Goal: Information Seeking & Learning: Learn about a topic

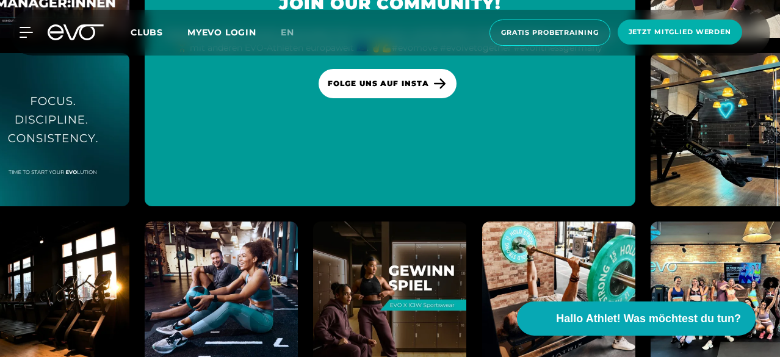
scroll to position [5229, 0]
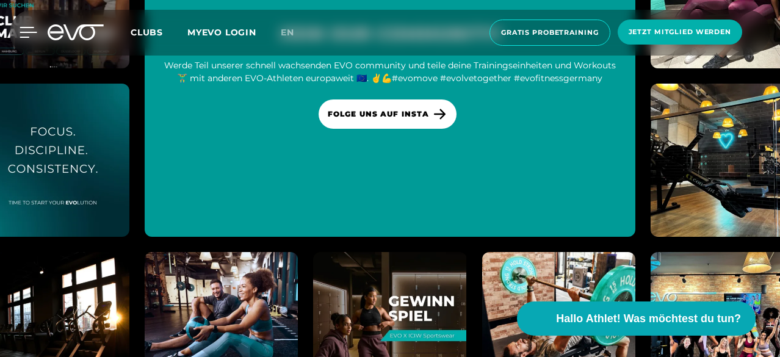
click at [24, 34] on icon at bounding box center [29, 32] width 18 height 11
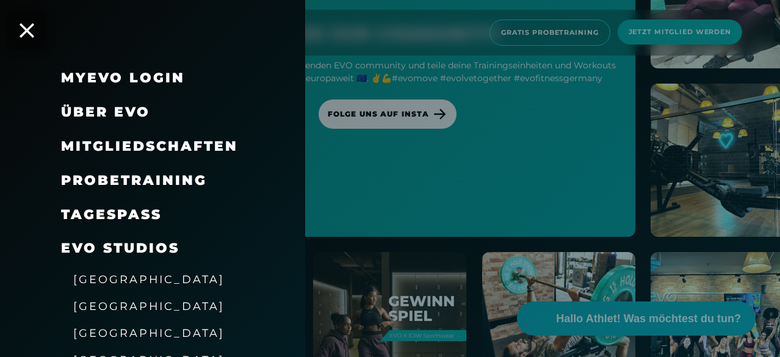
click at [86, 144] on span "Mitgliedschaften" at bounding box center [149, 146] width 177 height 16
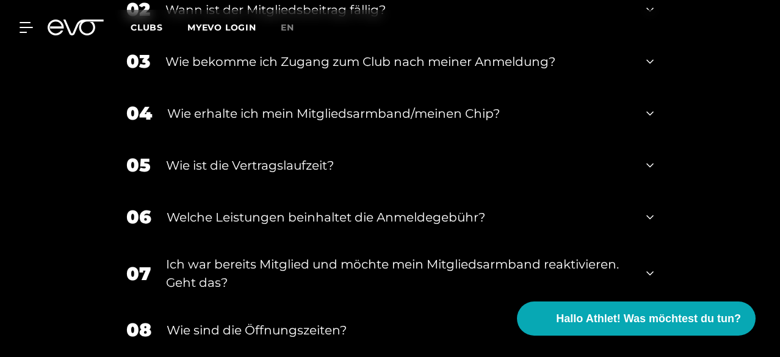
scroll to position [1466, 0]
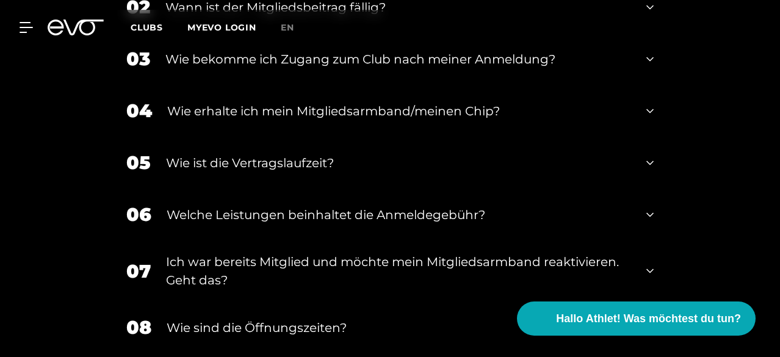
click at [650, 15] on icon at bounding box center [650, 7] width 7 height 15
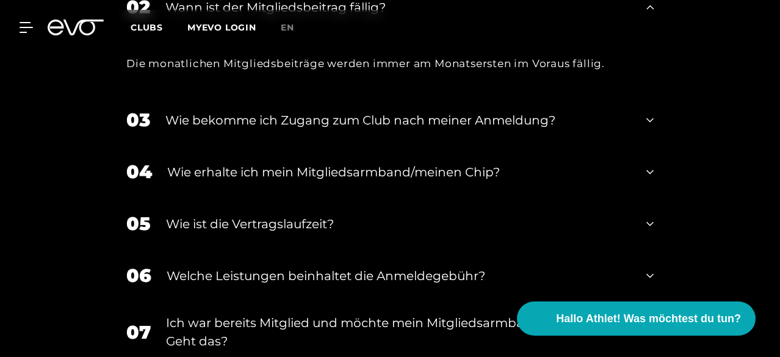
click at [650, 9] on icon at bounding box center [650, 7] width 7 height 4
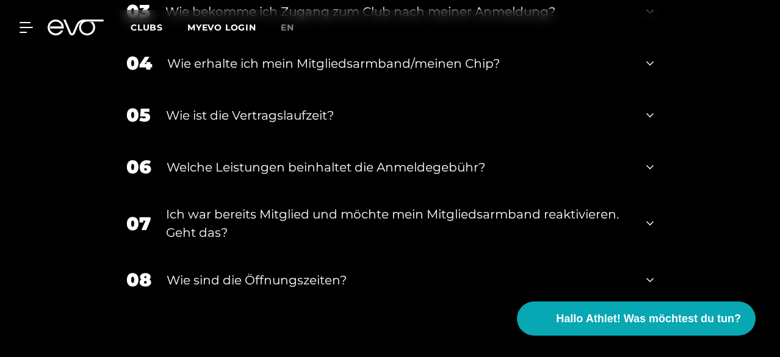
scroll to position [1588, 0]
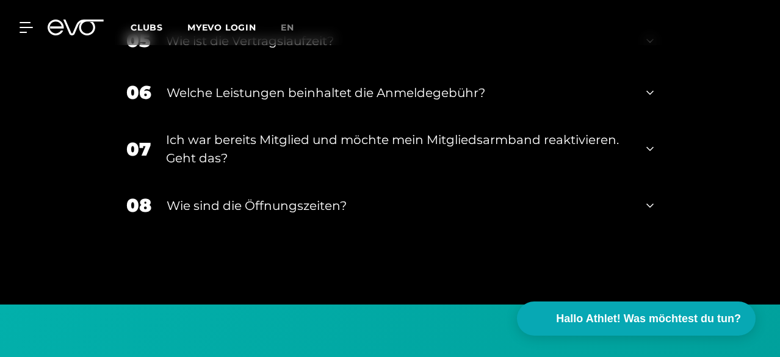
click at [657, 67] on div "05 Wie ist die Vertragslaufzeit?" at bounding box center [390, 41] width 552 height 52
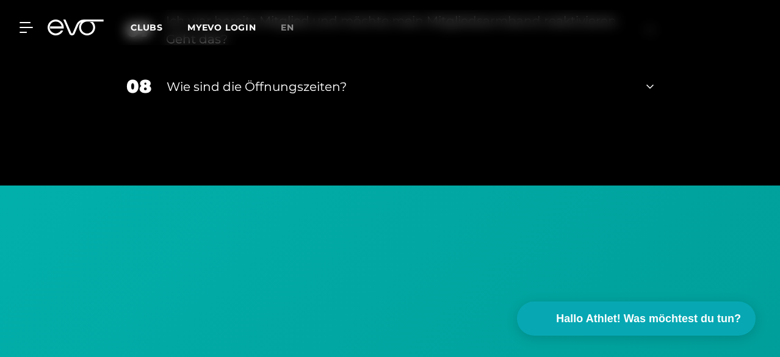
scroll to position [1832, 0]
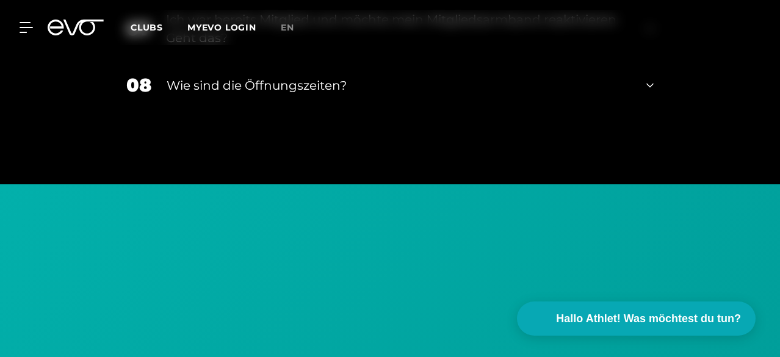
click at [649, 93] on icon at bounding box center [650, 85] width 7 height 15
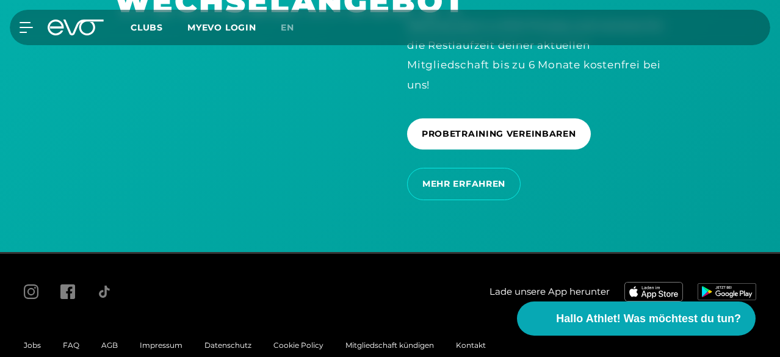
scroll to position [2321, 0]
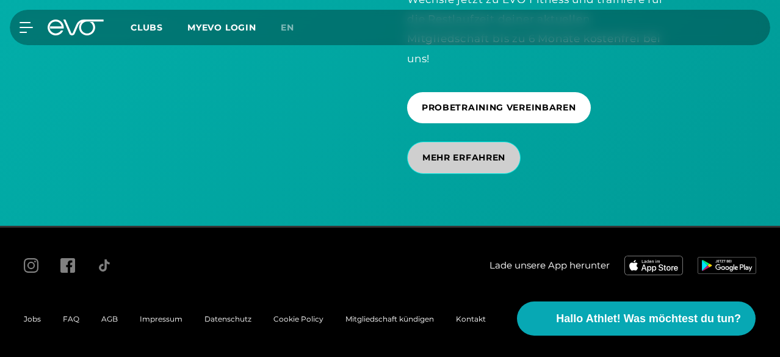
click at [435, 164] on span "MEHR ERFAHREN" at bounding box center [464, 157] width 83 height 13
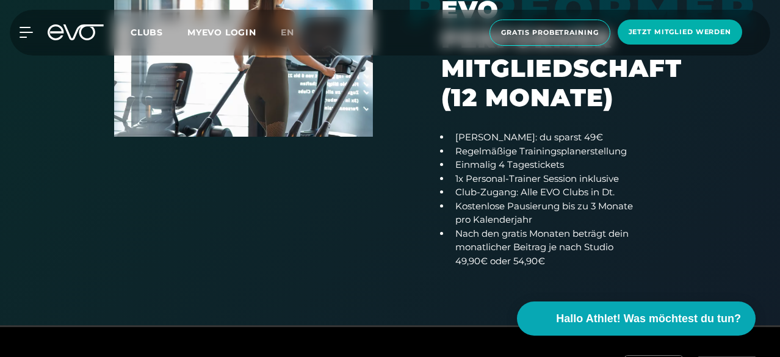
scroll to position [794, 0]
